Goal: Task Accomplishment & Management: Manage account settings

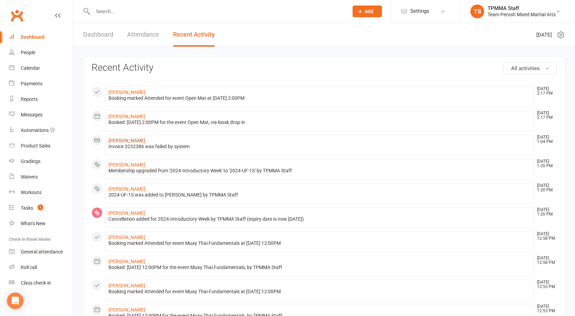
click at [127, 140] on link "[PERSON_NAME]" at bounding box center [126, 141] width 37 height 6
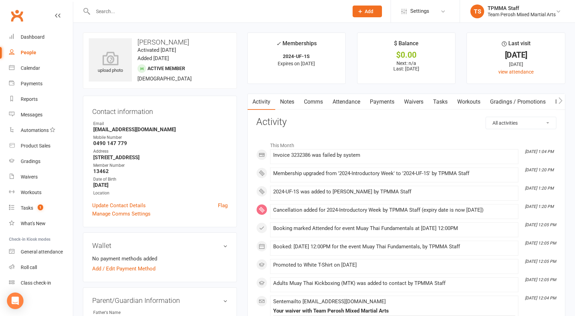
click at [381, 99] on link "Payments" at bounding box center [382, 102] width 34 height 16
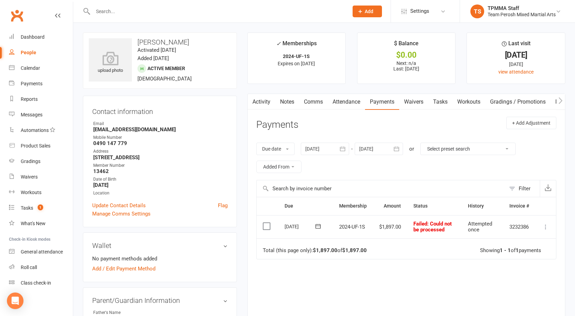
click at [545, 228] on icon at bounding box center [545, 226] width 7 height 7
click at [507, 255] on link "Mark as Paid (POS)" at bounding box center [515, 254] width 68 height 14
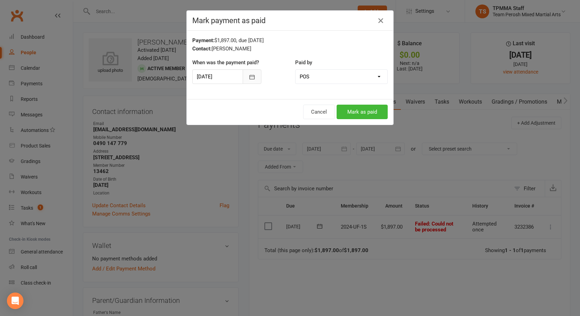
click at [248, 81] on button "button" at bounding box center [252, 76] width 19 height 14
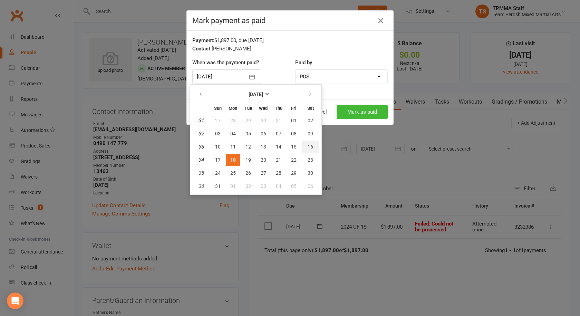
click at [308, 146] on span "16" at bounding box center [311, 147] width 6 height 6
type input "[DATE]"
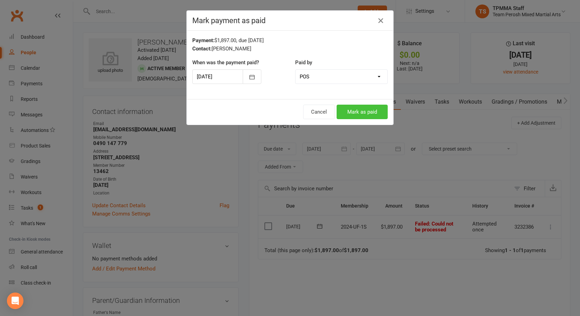
click at [351, 114] on button "Mark as paid" at bounding box center [362, 112] width 51 height 14
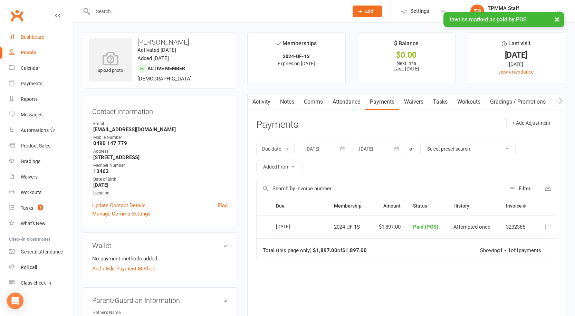
click at [32, 37] on div "Dashboard" at bounding box center [33, 37] width 24 height 6
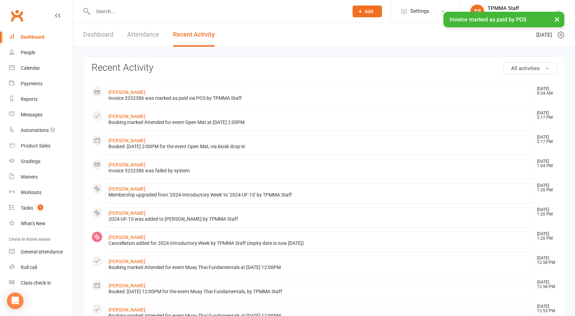
click at [93, 34] on link "Dashboard" at bounding box center [98, 35] width 30 height 24
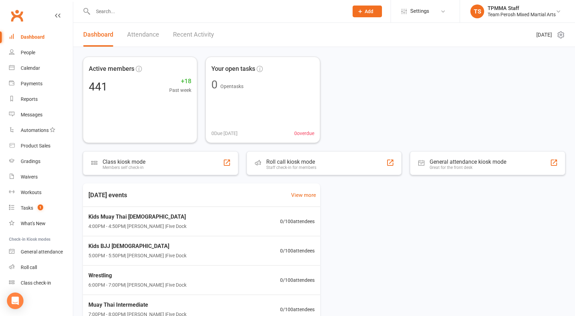
click at [129, 36] on link "Attendance" at bounding box center [143, 35] width 32 height 24
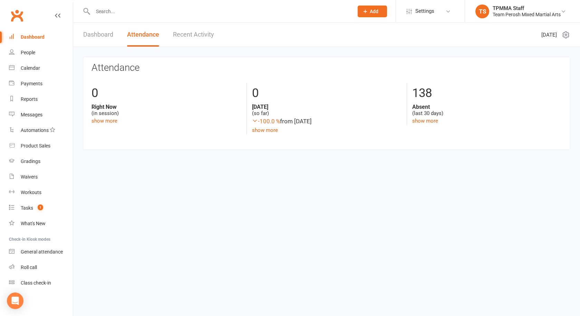
click at [99, 35] on link "Dashboard" at bounding box center [98, 35] width 30 height 24
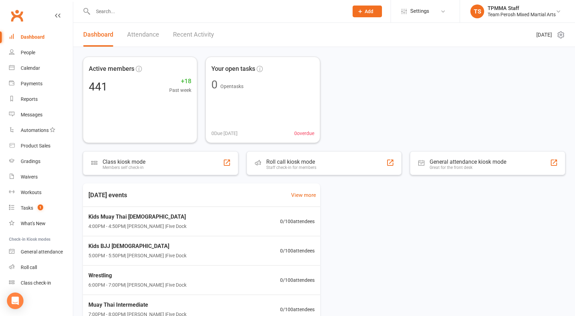
click at [123, 2] on div at bounding box center [213, 11] width 261 height 22
click at [131, 13] on input "text" at bounding box center [217, 12] width 253 height 10
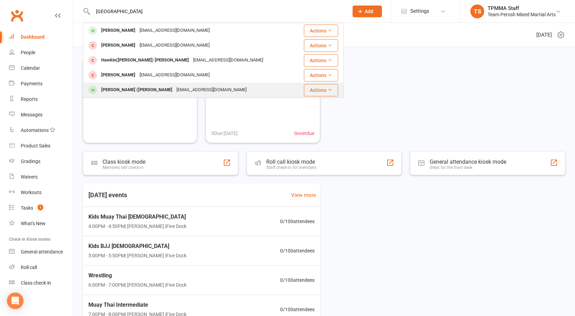
type input "[GEOGRAPHIC_DATA]"
click at [127, 91] on div "[PERSON_NAME] ([PERSON_NAME]" at bounding box center [136, 90] width 75 height 10
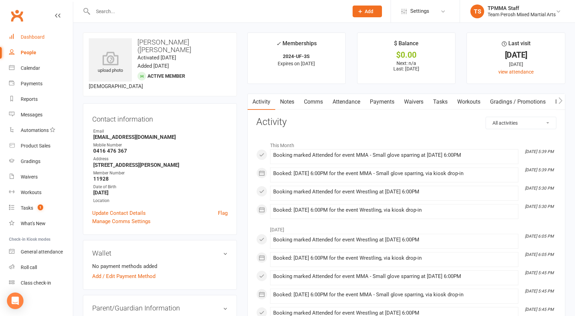
click at [38, 32] on link "Dashboard" at bounding box center [41, 37] width 64 height 16
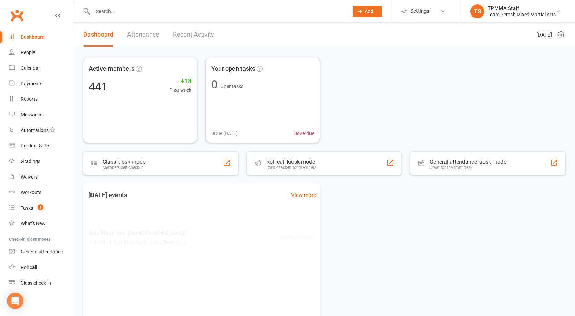
click at [180, 37] on link "Recent Activity" at bounding box center [193, 35] width 41 height 24
